Goal: Transaction & Acquisition: Purchase product/service

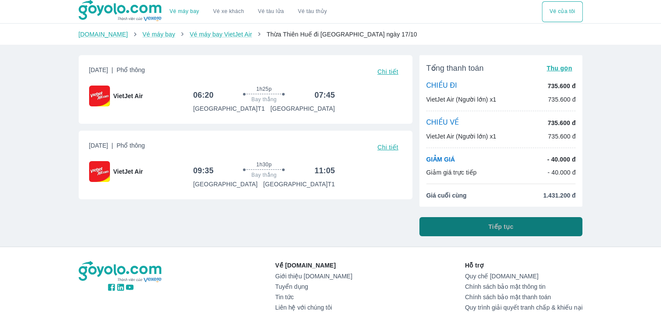
click at [512, 223] on span "Tiếp tục" at bounding box center [500, 226] width 25 height 9
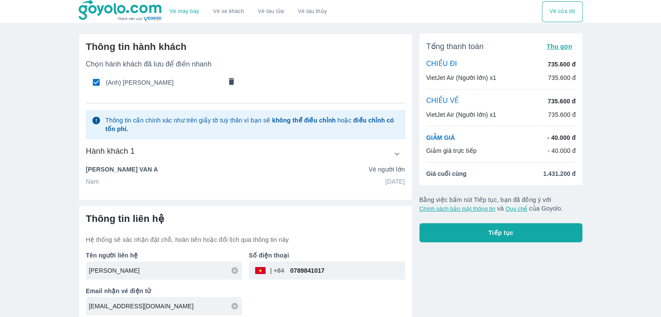
click at [393, 151] on icon "button" at bounding box center [396, 153] width 9 height 9
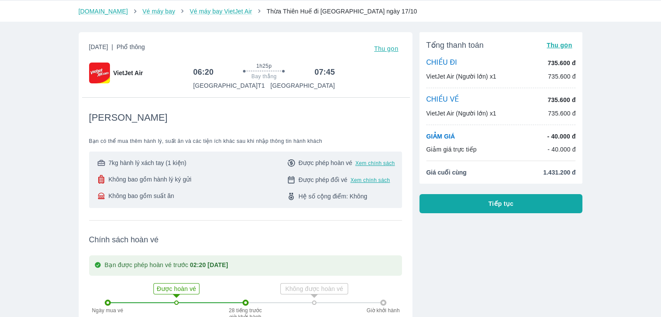
scroll to position [43, 0]
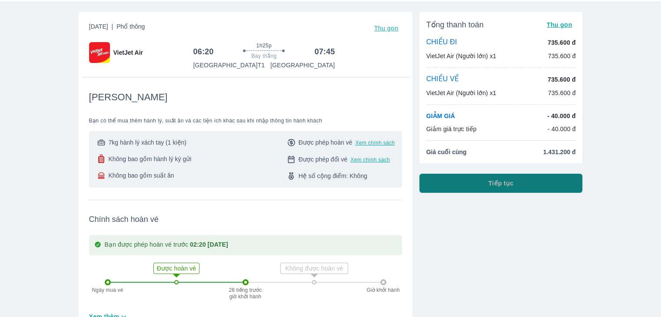
click at [516, 179] on button "Tiếp tục" at bounding box center [500, 183] width 163 height 19
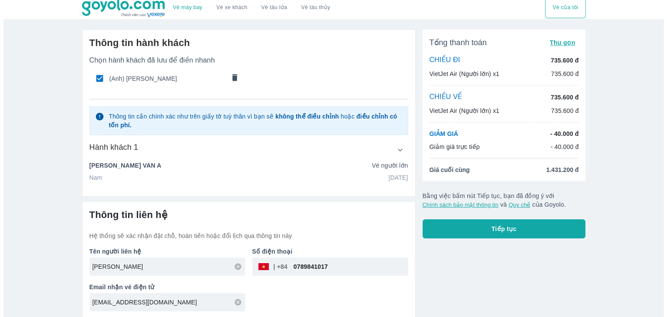
scroll to position [5, 0]
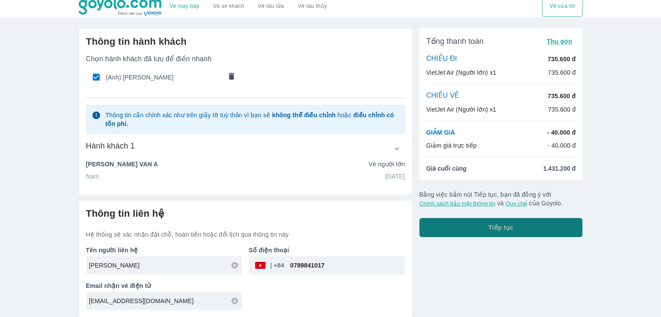
click at [481, 228] on button "Tiếp tục" at bounding box center [500, 227] width 163 height 19
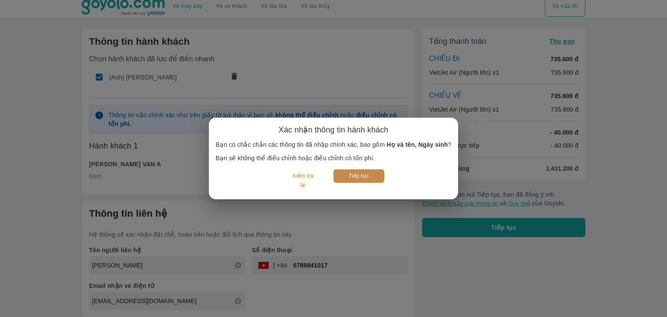
click at [365, 171] on button "Tiếp tục" at bounding box center [359, 175] width 51 height 13
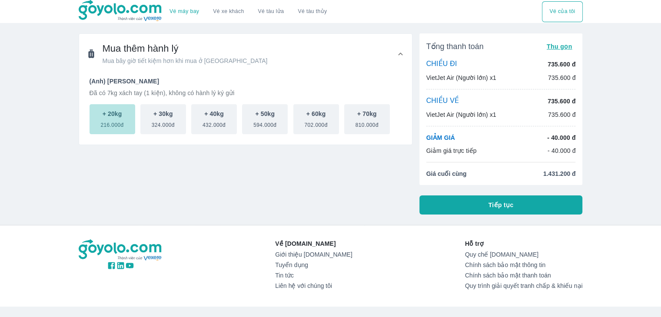
click at [113, 119] on span "216.000đ" at bounding box center [111, 123] width 23 height 10
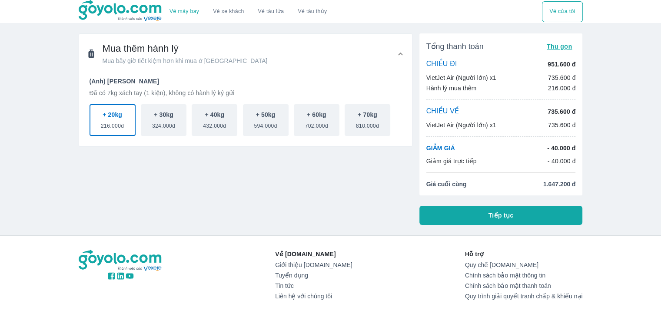
click at [485, 127] on p "VietJet Air (Người lớn) x1" at bounding box center [461, 125] width 70 height 9
click at [209, 116] on p "+ 40kg" at bounding box center [215, 114] width 20 height 9
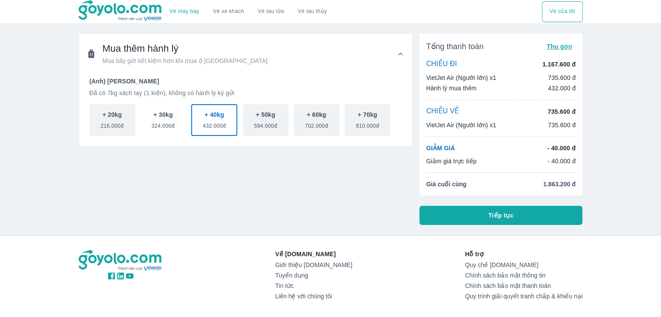
click at [157, 119] on span "324.000đ" at bounding box center [163, 124] width 23 height 10
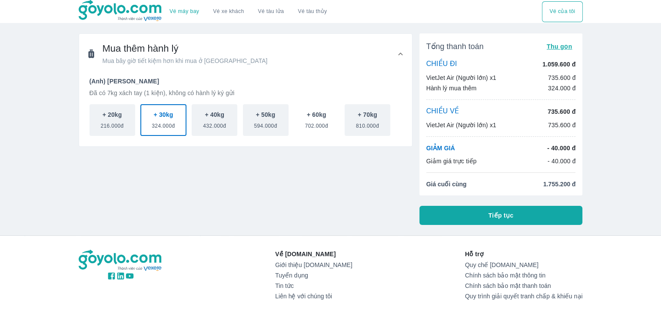
click at [332, 115] on button "+ 60kg 702.000đ" at bounding box center [317, 120] width 46 height 32
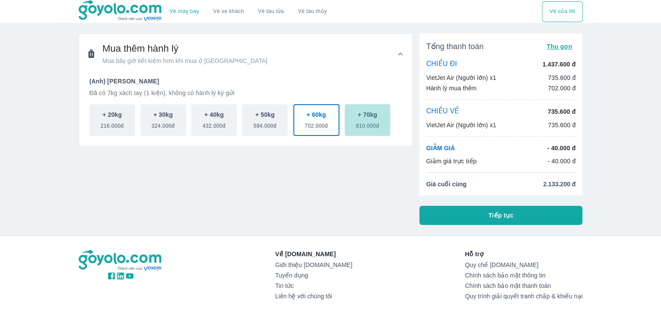
click at [379, 115] on button "+ 70kg 810.000đ" at bounding box center [368, 120] width 46 height 32
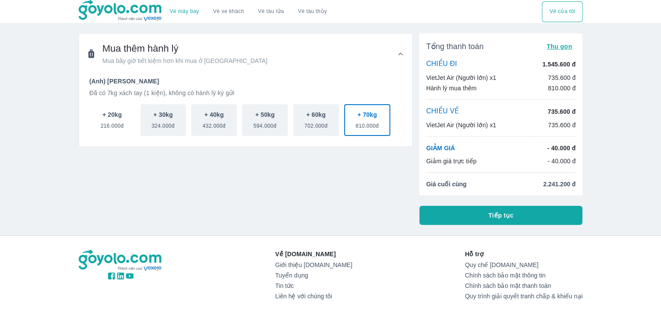
click at [97, 120] on button "+ 20kg 216.000đ" at bounding box center [113, 120] width 46 height 32
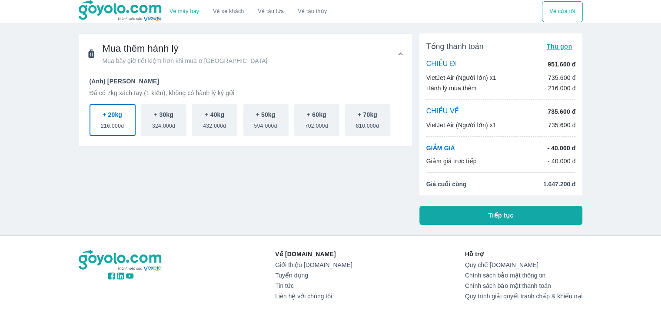
click at [514, 214] on button "Tiếp tục" at bounding box center [500, 215] width 163 height 19
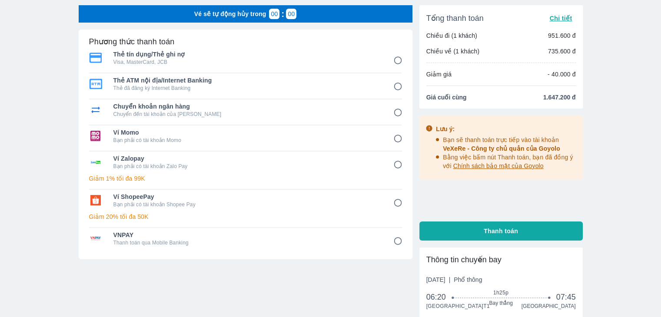
scroll to position [43, 0]
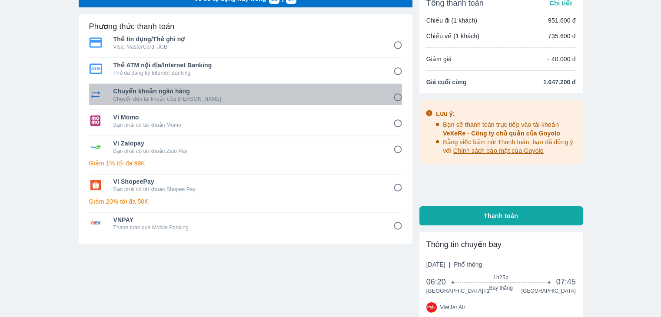
click at [174, 93] on span "Chuyển khoản ngân hàng" at bounding box center [247, 91] width 268 height 9
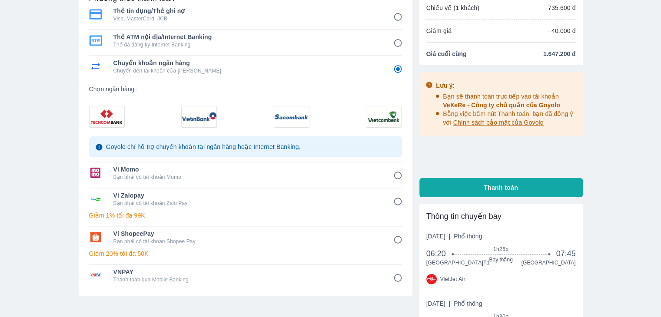
scroll to position [87, 0]
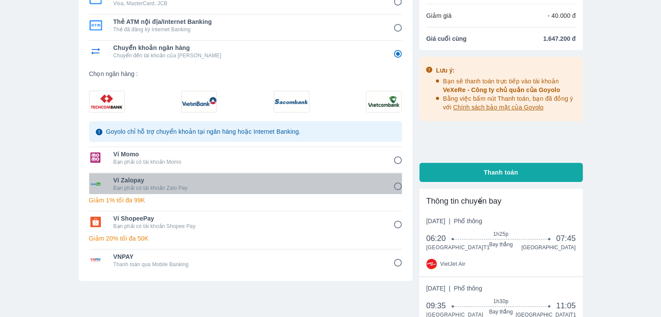
click at [186, 183] on span "Ví Zalopay" at bounding box center [247, 180] width 268 height 9
radio input "false"
radio input "true"
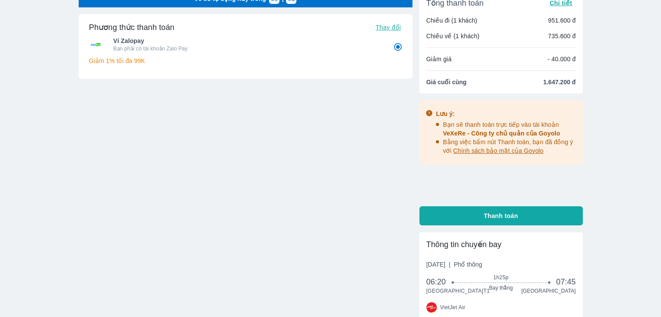
scroll to position [0, 0]
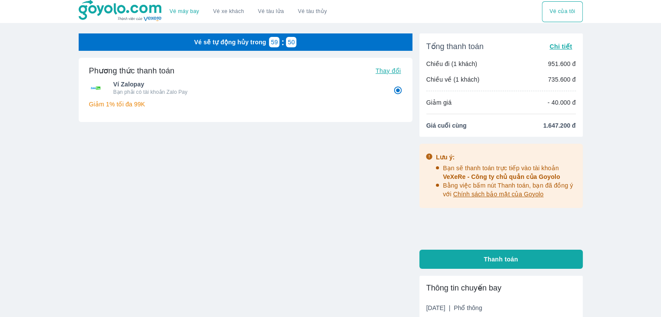
click at [479, 259] on button "Thanh toán" at bounding box center [500, 259] width 163 height 19
radio input "false"
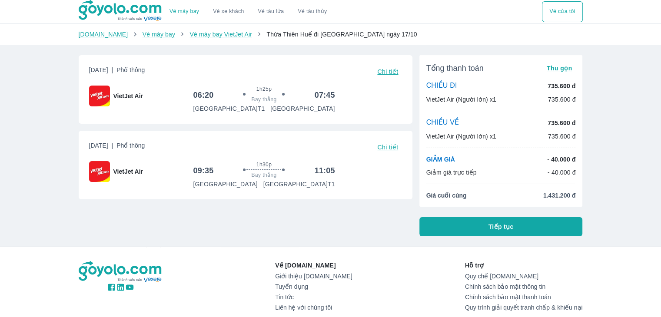
click at [394, 73] on span "Chi tiết" at bounding box center [387, 71] width 21 height 7
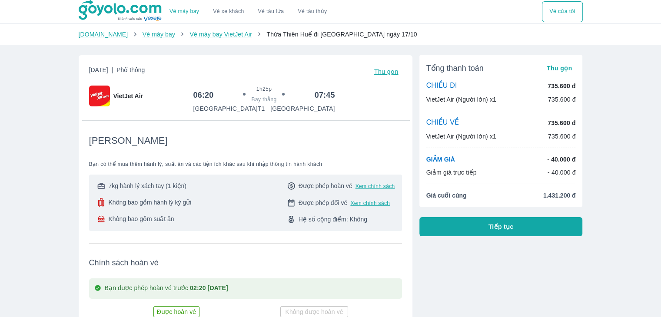
click at [471, 86] on div "CHIỀU ĐI 735.600 đ" at bounding box center [500, 86] width 149 height 10
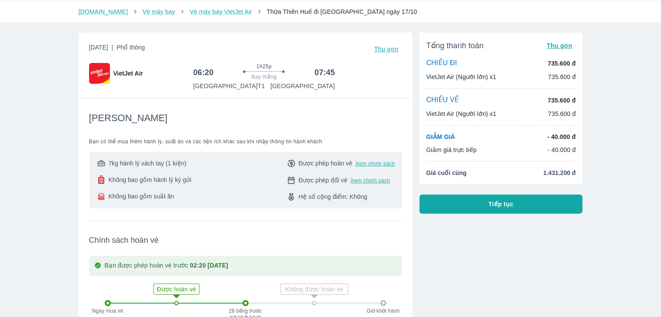
scroll to position [43, 0]
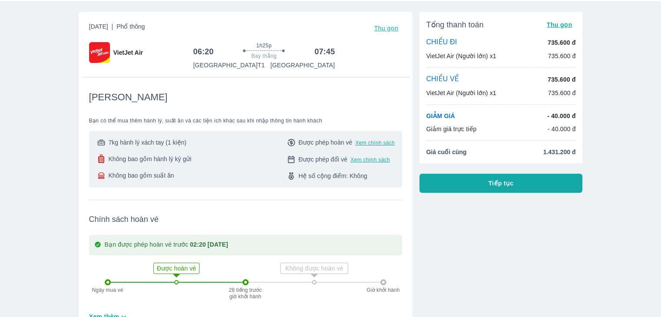
click at [143, 159] on span "Không bao gồm hành lý ký gửi" at bounding box center [149, 159] width 83 height 9
click at [139, 176] on span "Không bao gồm suất ăn" at bounding box center [141, 175] width 66 height 9
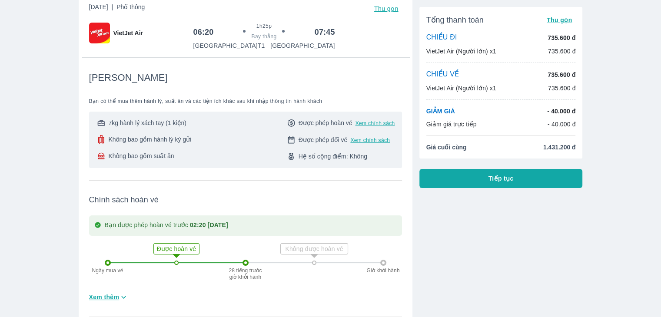
scroll to position [0, 0]
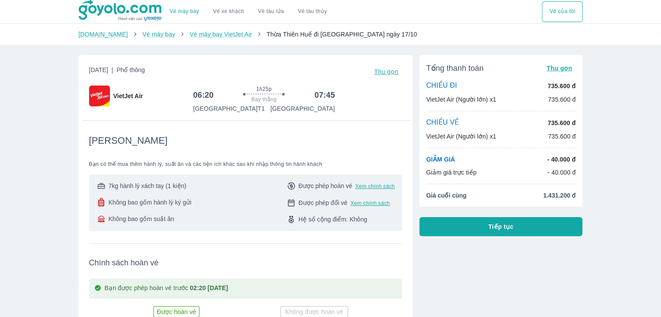
click at [134, 197] on div "7kg hành lý xách tay (1 kiện) Không bao gồm hành lý ký gửi Không bao gồm suất ăn" at bounding box center [144, 203] width 96 height 43
click at [131, 188] on span "7kg hành lý xách tay (1 kiện)" at bounding box center [147, 186] width 78 height 9
click at [136, 200] on span "Không bao gồm hành lý ký gửi" at bounding box center [149, 202] width 83 height 9
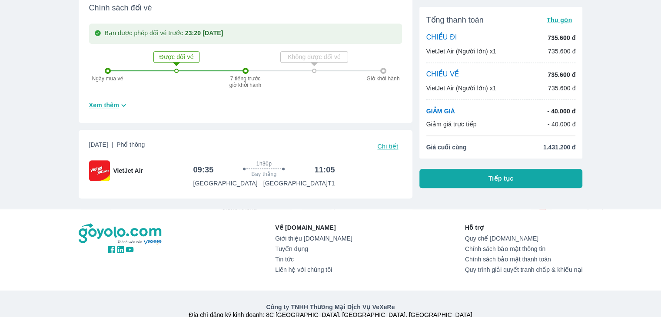
scroll to position [442, 0]
